Goal: Task Accomplishment & Management: Manage account settings

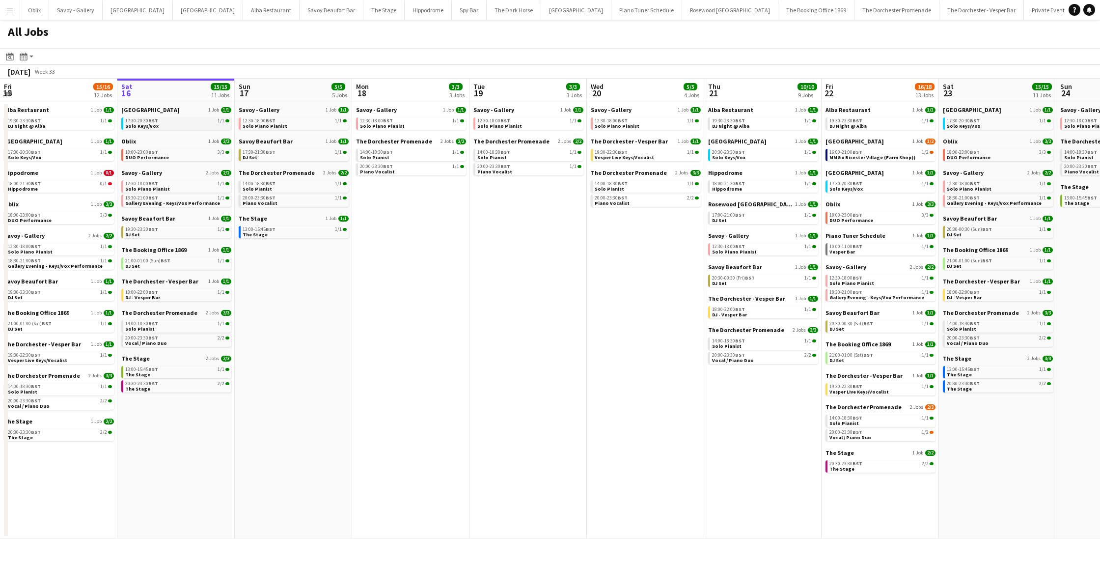
click at [181, 125] on link "17:30-20:30 BST 1/1 Solo Keys/Vox" at bounding box center [177, 122] width 104 height 11
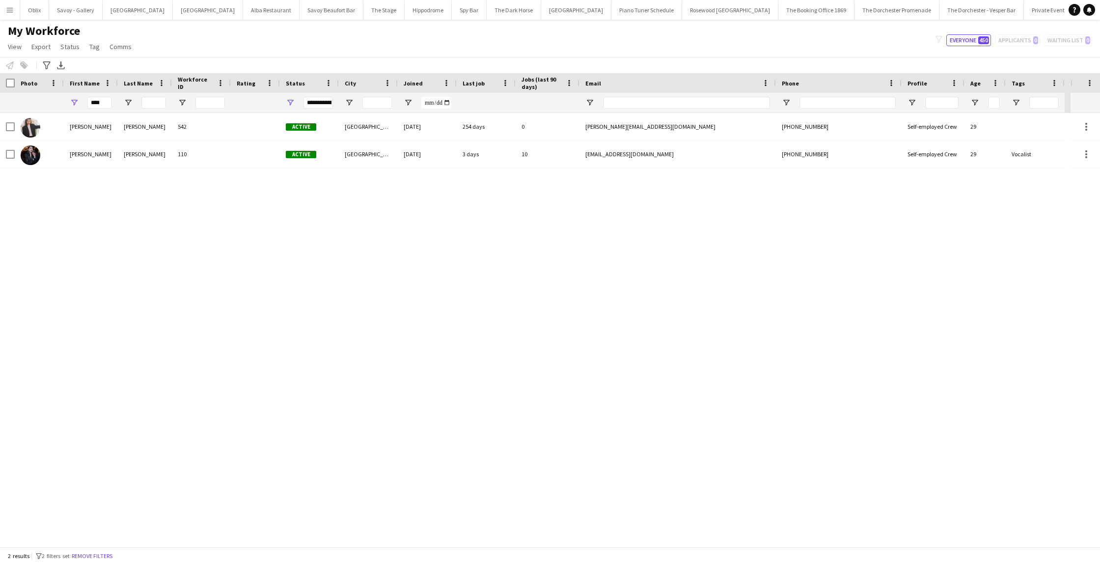
click at [14, 9] on button "Menu" at bounding box center [10, 10] width 20 height 20
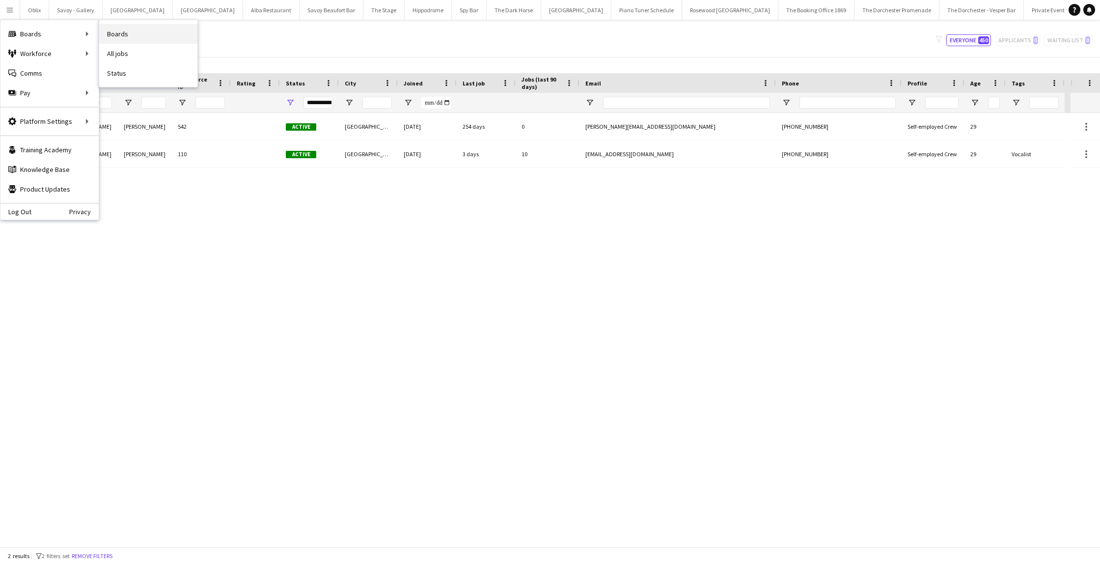
click at [120, 31] on link "Boards" at bounding box center [148, 34] width 98 height 20
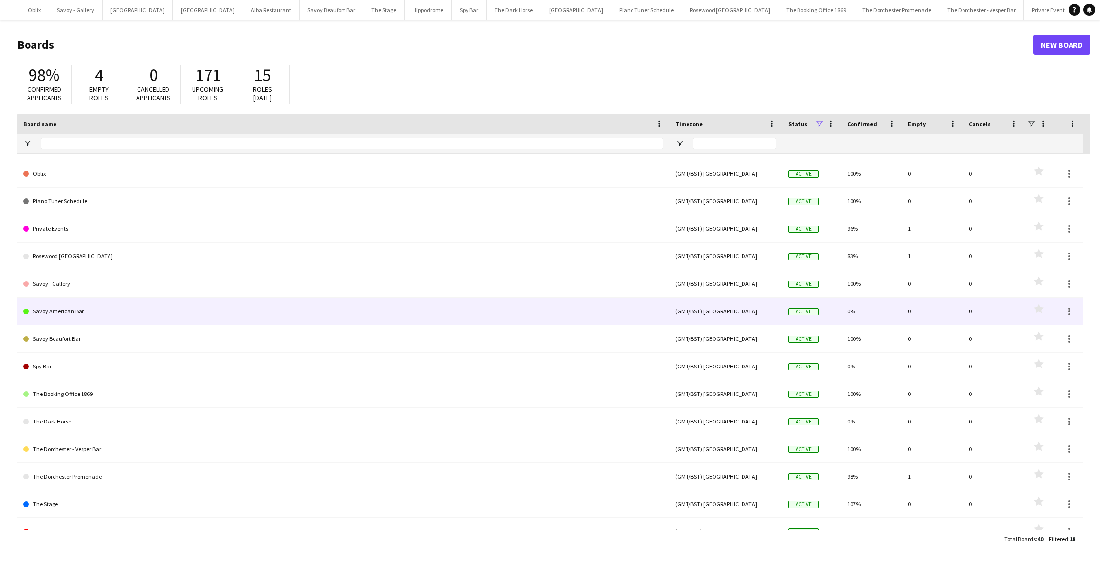
scroll to position [119, 0]
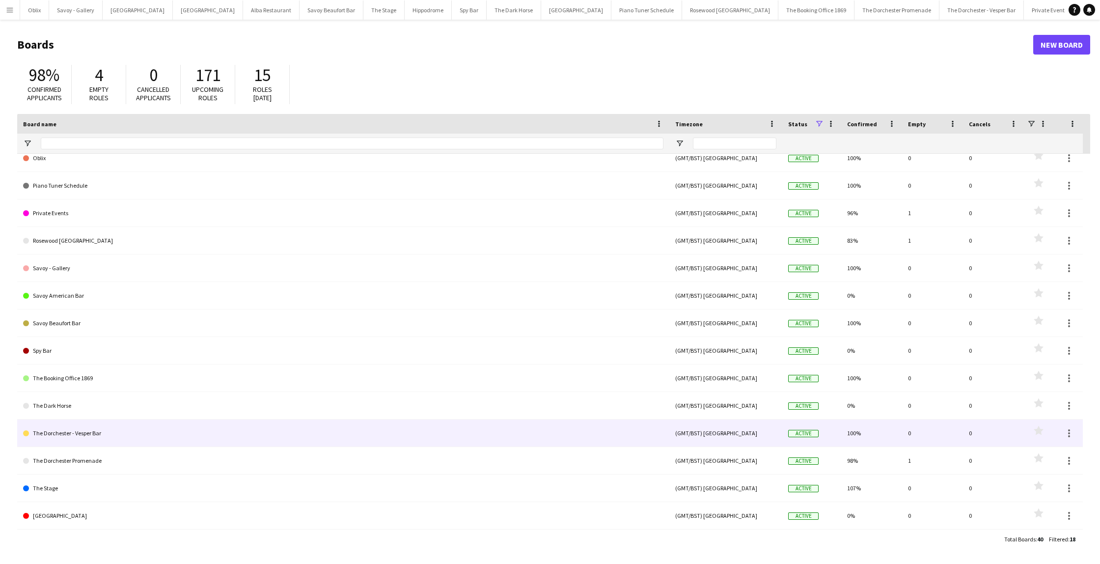
click at [122, 428] on link "The Dorchester - Vesper Bar" at bounding box center [343, 434] width 641 height 28
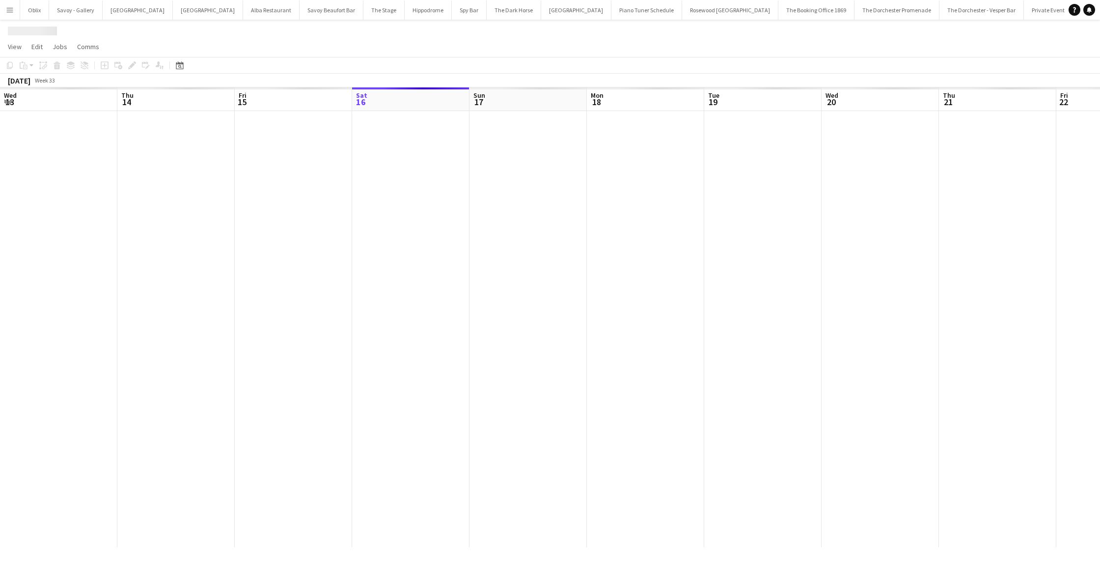
scroll to position [0, 235]
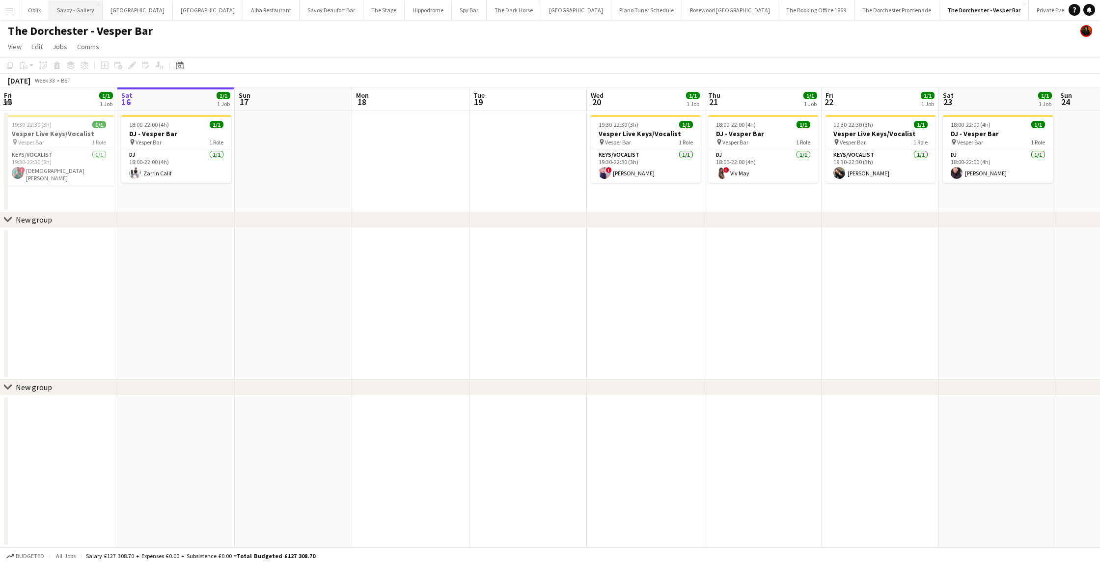
click at [85, 13] on button "Savoy - Gallery Close" at bounding box center [76, 9] width 54 height 19
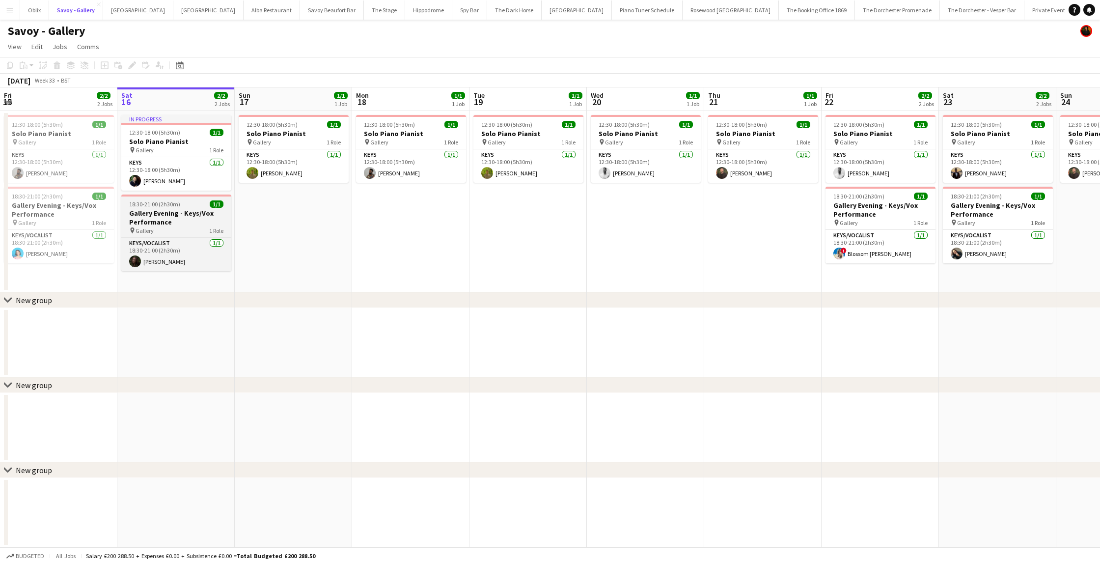
scroll to position [0, 201]
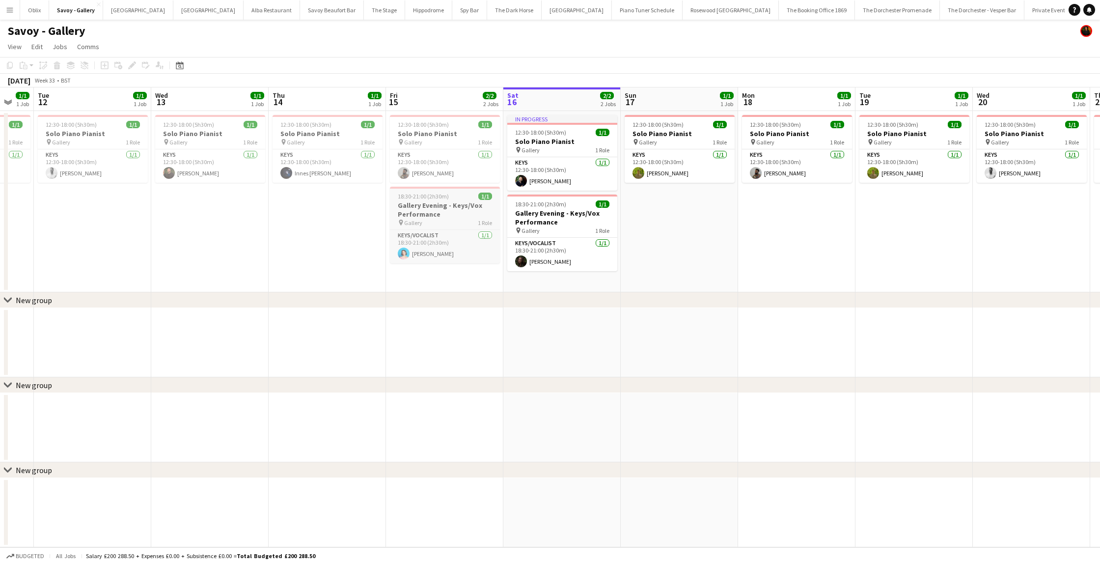
click at [426, 212] on h3 "Gallery Evening - Keys/Vox Performance" at bounding box center [445, 210] width 110 height 18
click at [133, 65] on icon at bounding box center [131, 65] width 5 height 5
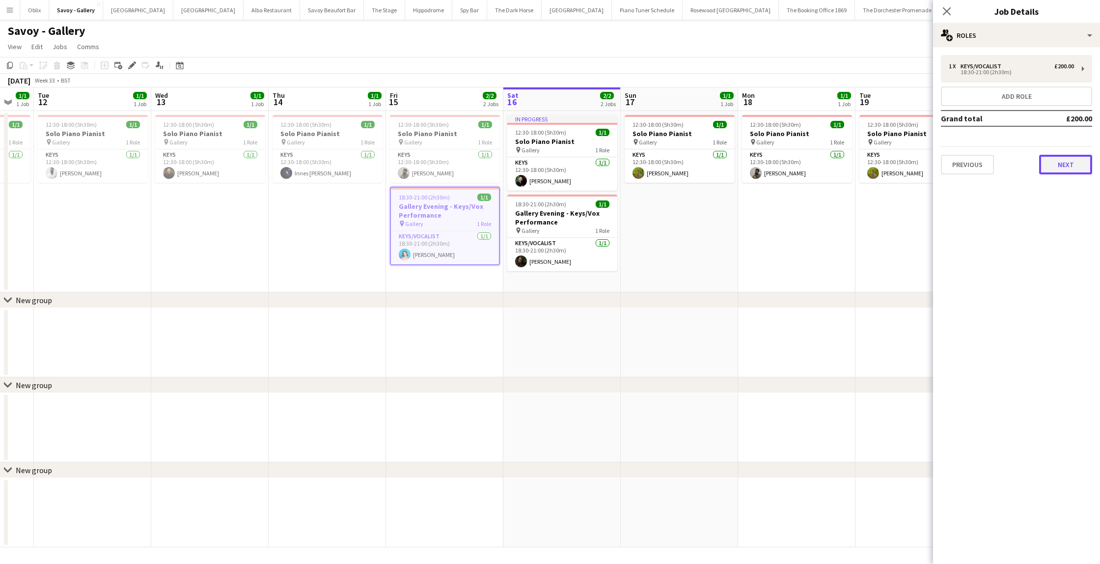
click at [1075, 156] on button "Next" at bounding box center [1065, 165] width 53 height 20
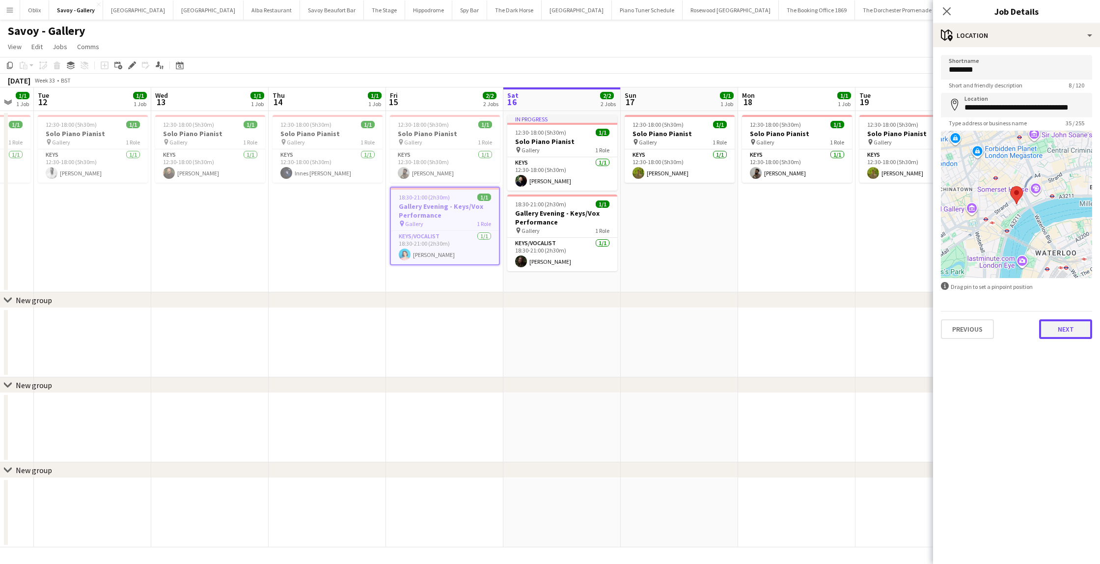
click at [1080, 332] on button "Next" at bounding box center [1065, 329] width 53 height 20
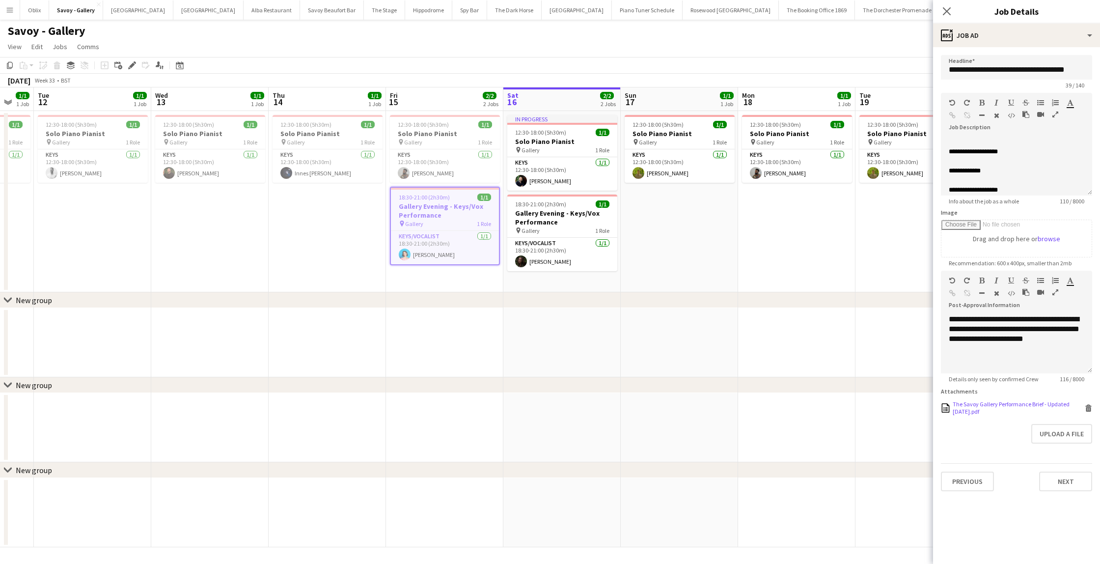
click at [1026, 402] on div "The Savoy Gallery Performance Brief - Updated May 2025.pdf" at bounding box center [1018, 407] width 130 height 15
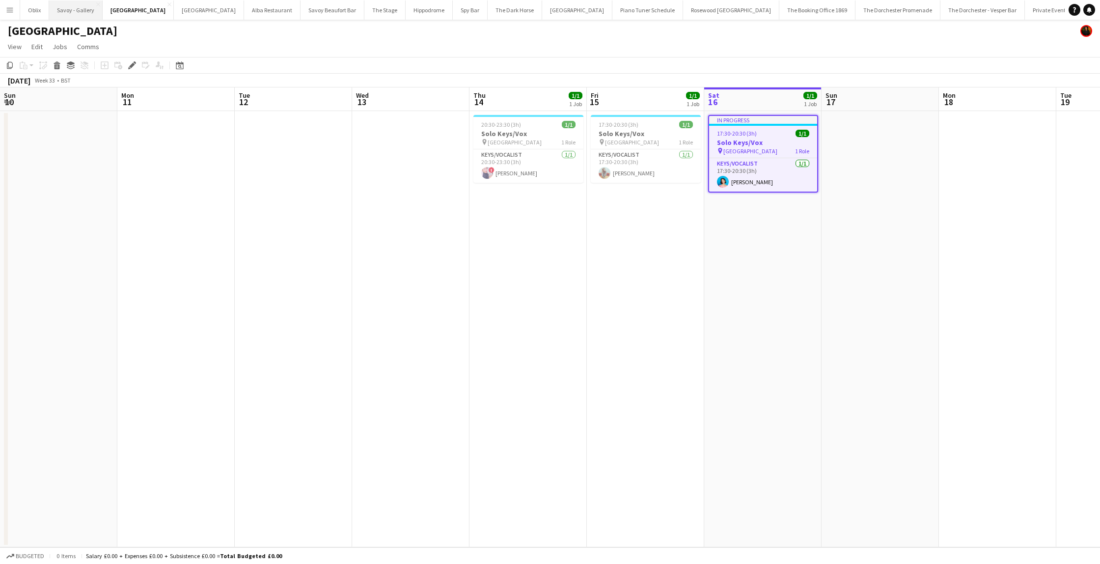
scroll to position [0, 338]
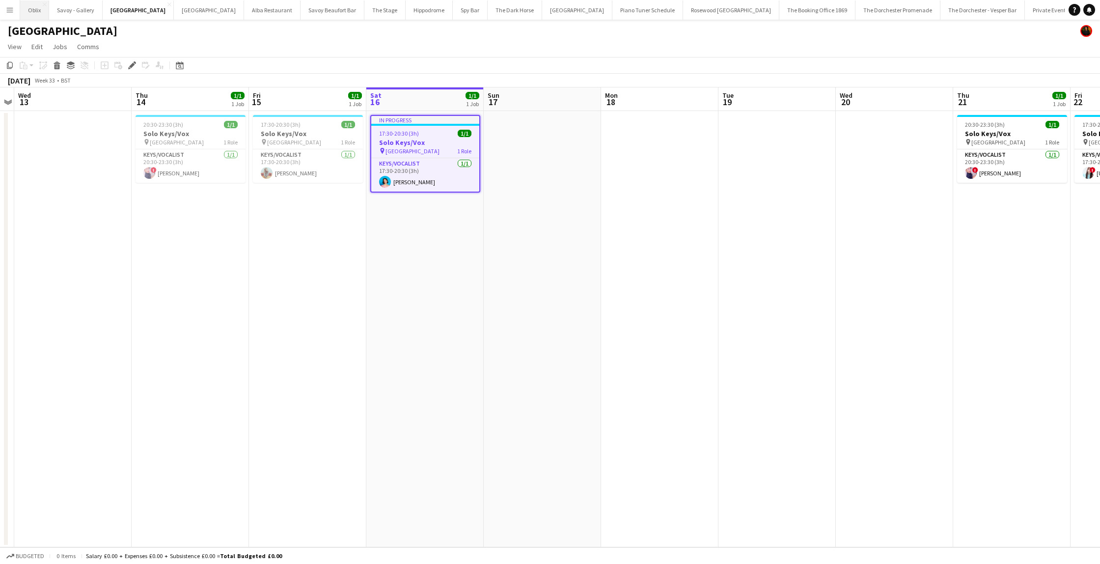
click at [36, 13] on button "Oblix Close" at bounding box center [34, 9] width 29 height 19
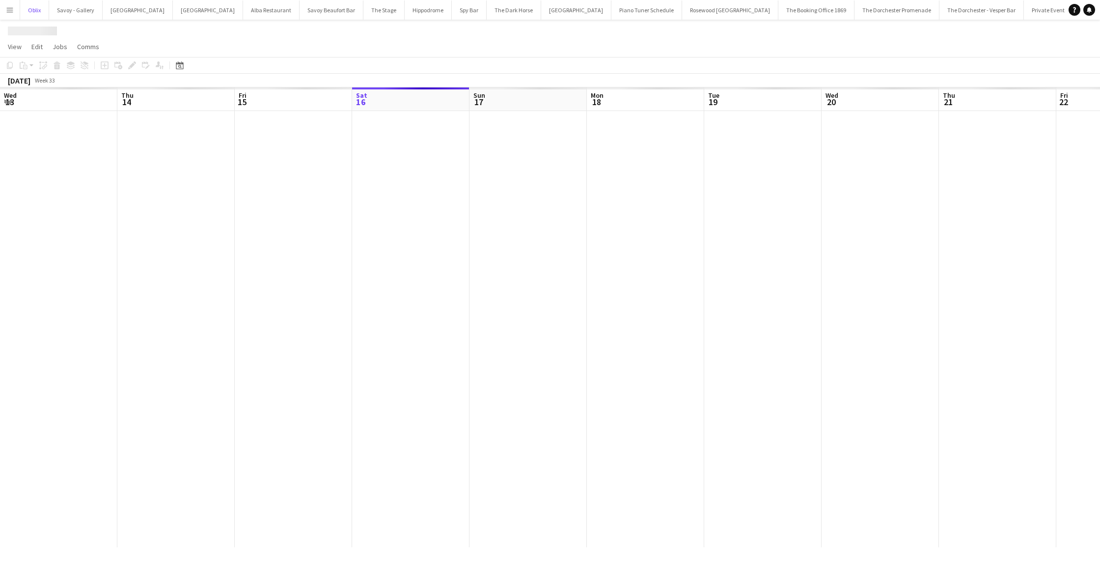
scroll to position [0, 235]
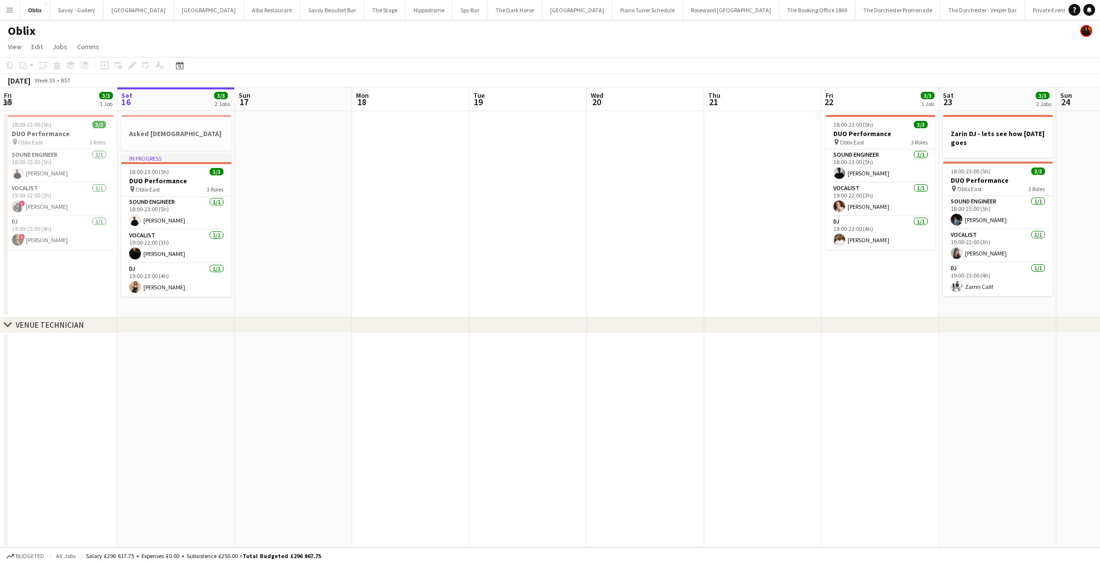
click at [11, 10] on app-icon "Menu" at bounding box center [10, 10] width 8 height 8
click at [135, 55] on link "All jobs" at bounding box center [148, 54] width 98 height 20
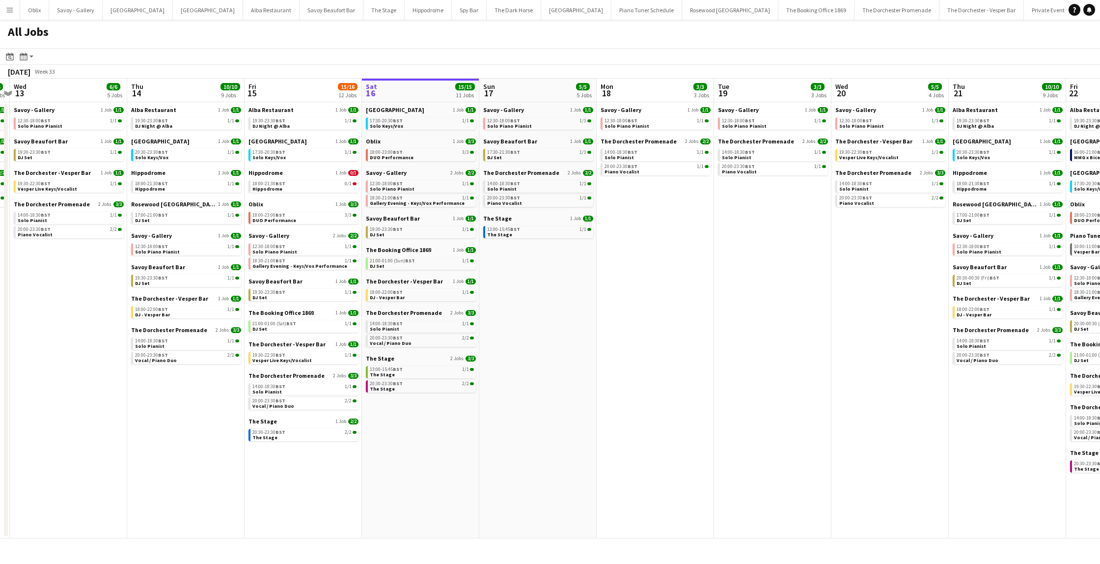
scroll to position [0, 202]
